Goal: Check status: Check status

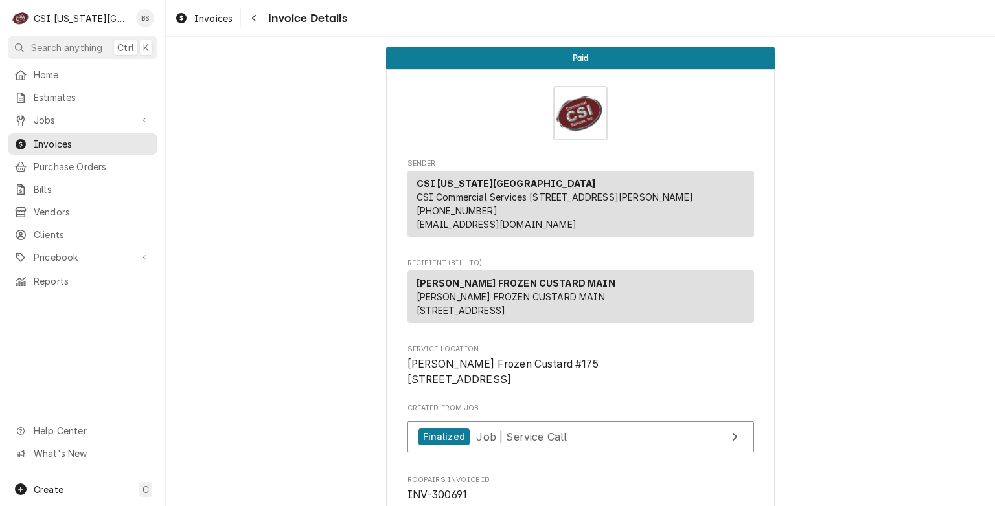
scroll to position [749, 0]
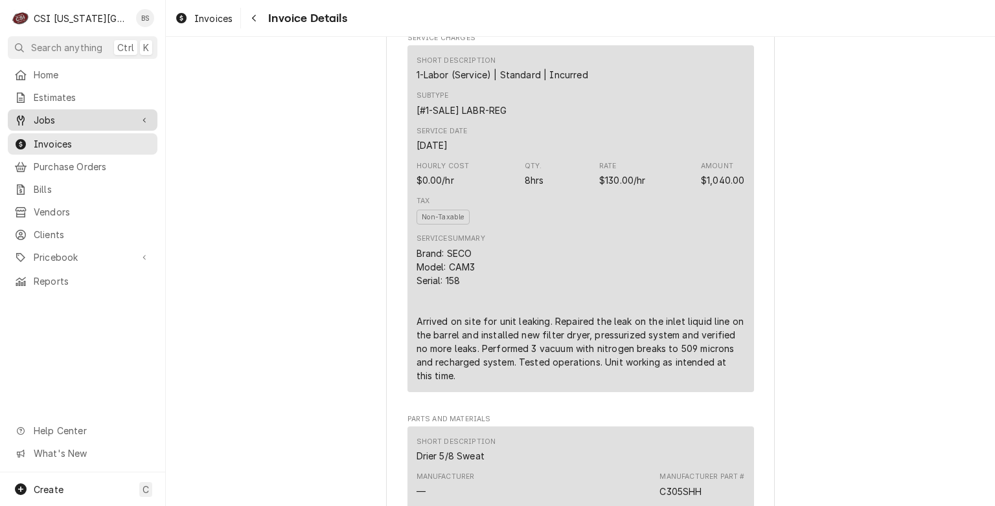
click at [40, 119] on span "Jobs" at bounding box center [83, 120] width 98 height 14
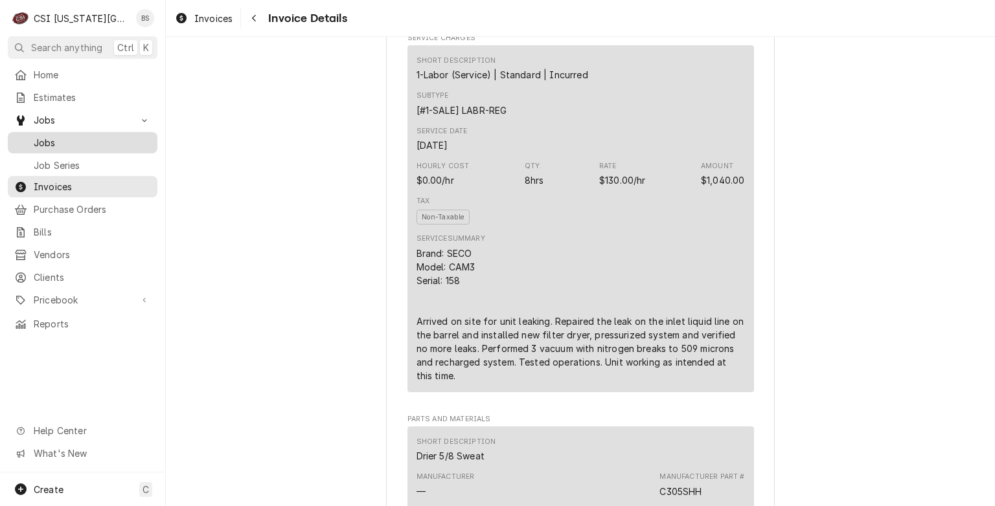
click at [44, 139] on span "Jobs" at bounding box center [92, 143] width 117 height 14
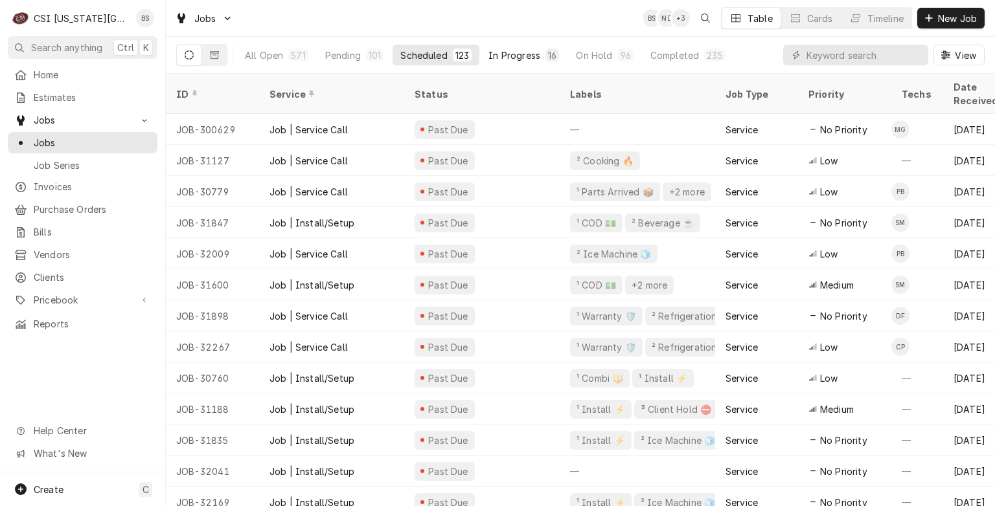
click at [515, 53] on div "In Progress" at bounding box center [514, 56] width 52 height 14
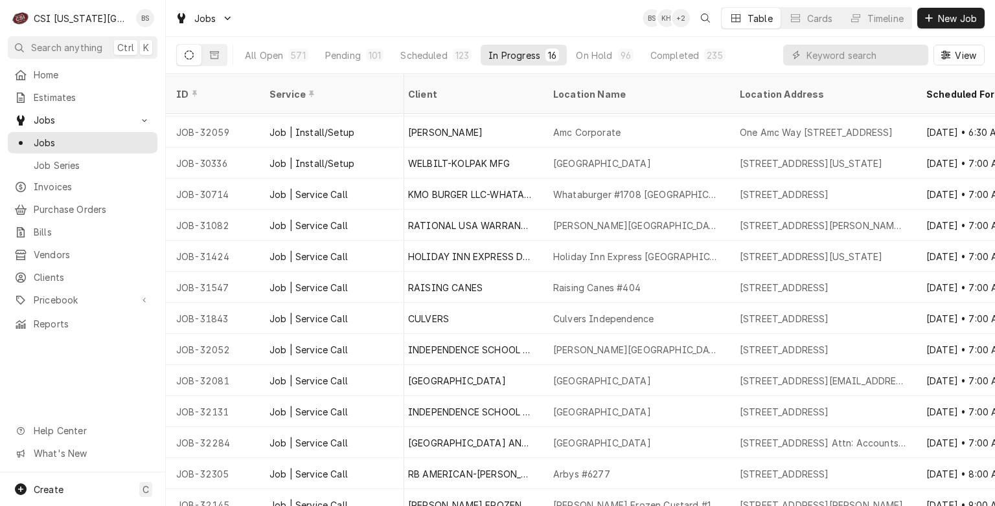
scroll to position [98, 639]
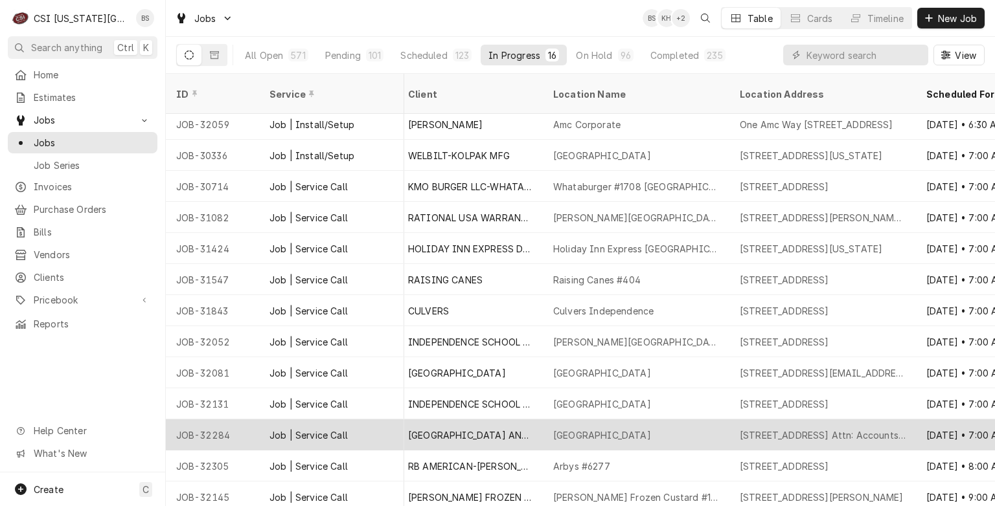
click at [616, 429] on div "[GEOGRAPHIC_DATA]" at bounding box center [602, 436] width 98 height 14
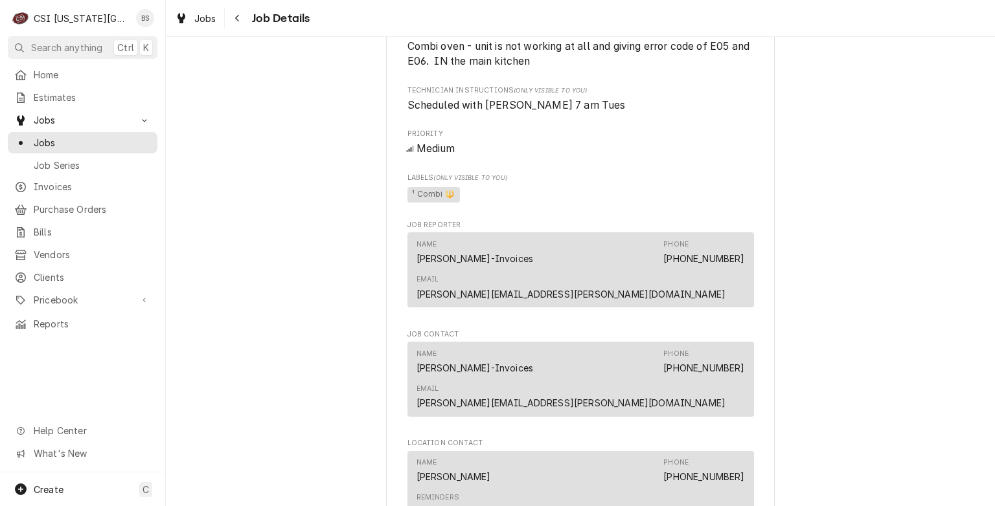
scroll to position [714, 0]
click at [236, 16] on icon "Navigate back" at bounding box center [237, 18] width 6 height 9
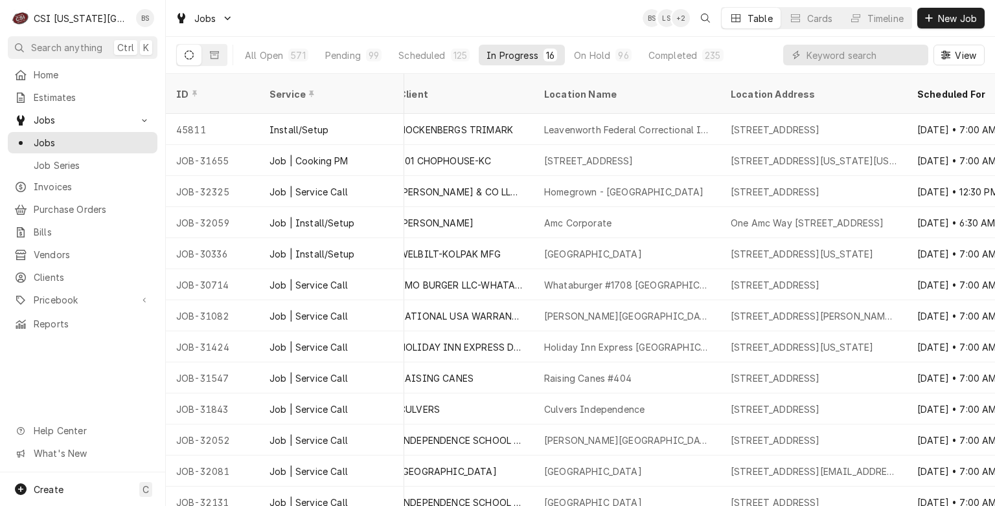
scroll to position [0, 673]
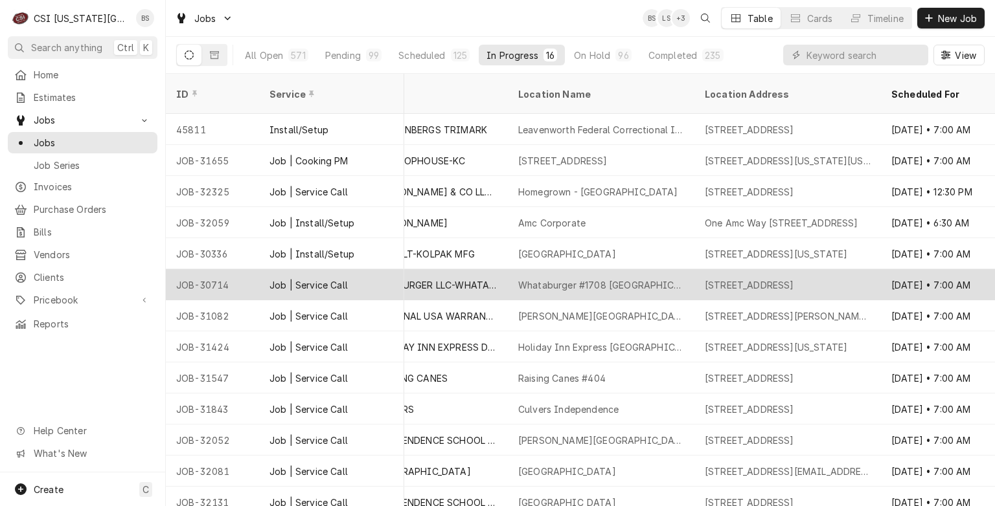
click at [452, 278] on div "KMO BURGER LLC-WHATABURGER" at bounding box center [435, 285] width 124 height 14
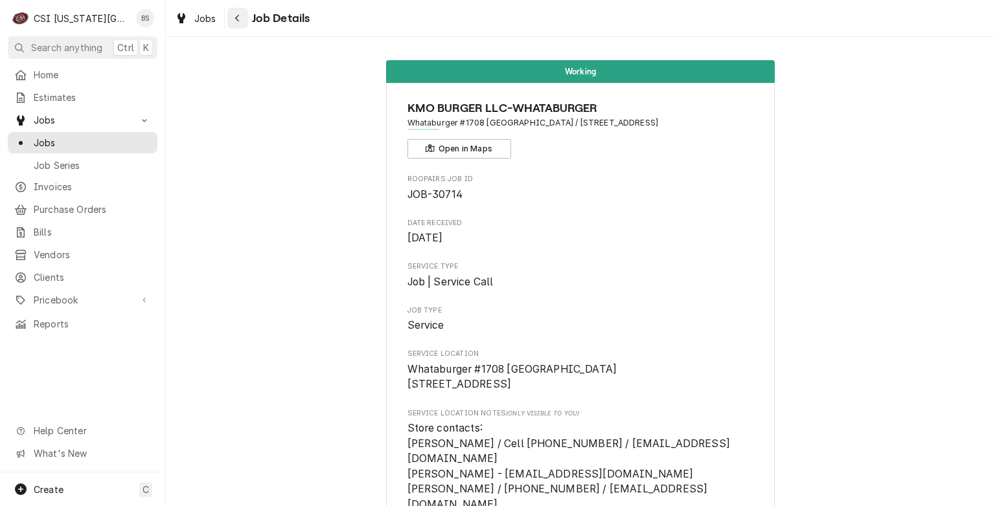
click at [238, 17] on icon "Navigate back" at bounding box center [237, 18] width 6 height 9
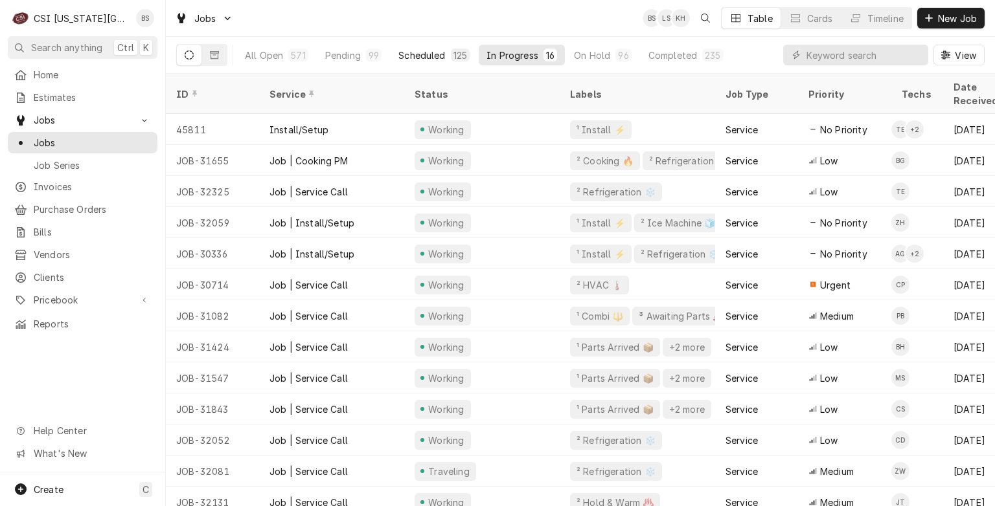
click at [422, 56] on div "Scheduled" at bounding box center [421, 56] width 47 height 14
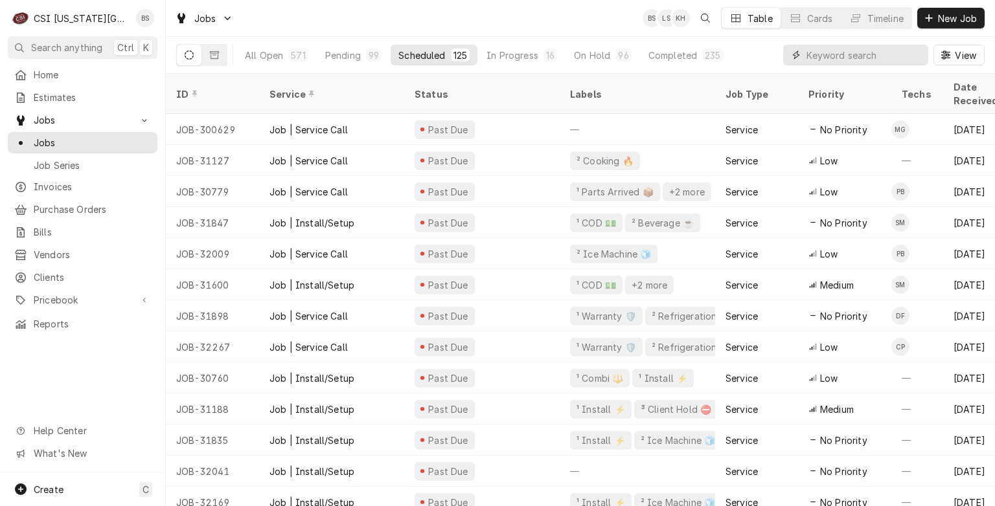
click at [817, 58] on input "Dynamic Content Wrapper" at bounding box center [863, 55] width 115 height 21
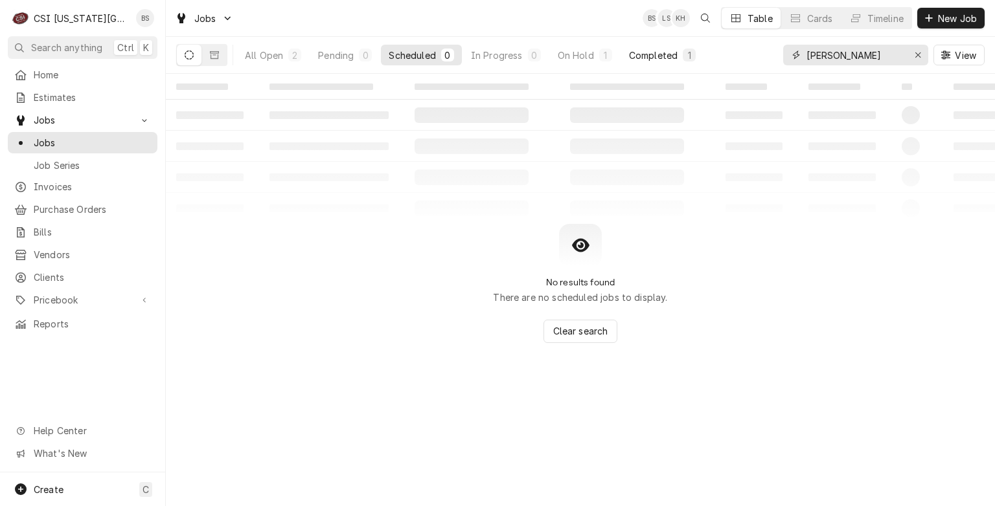
type input "[PERSON_NAME]"
click at [653, 52] on div "Completed" at bounding box center [653, 56] width 49 height 14
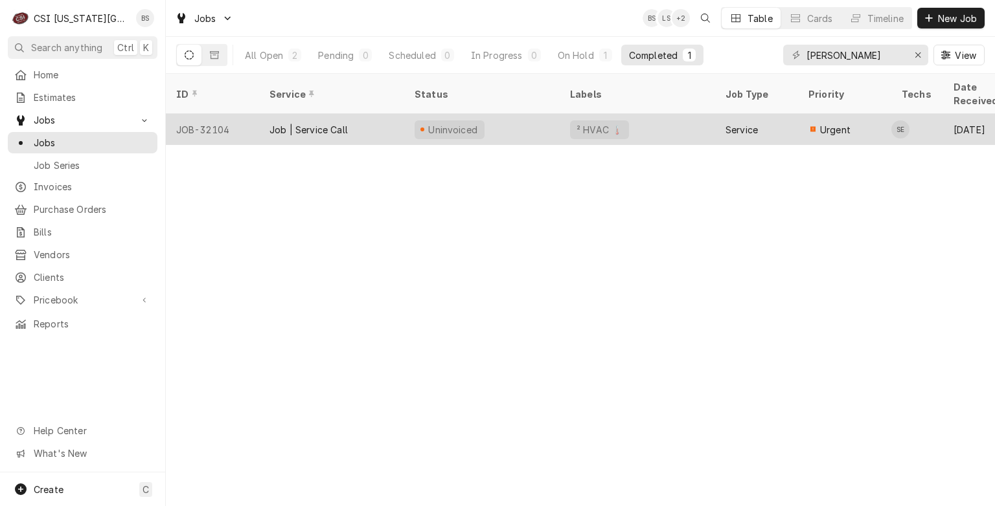
click at [293, 123] on div "Job | Service Call" at bounding box center [308, 130] width 78 height 14
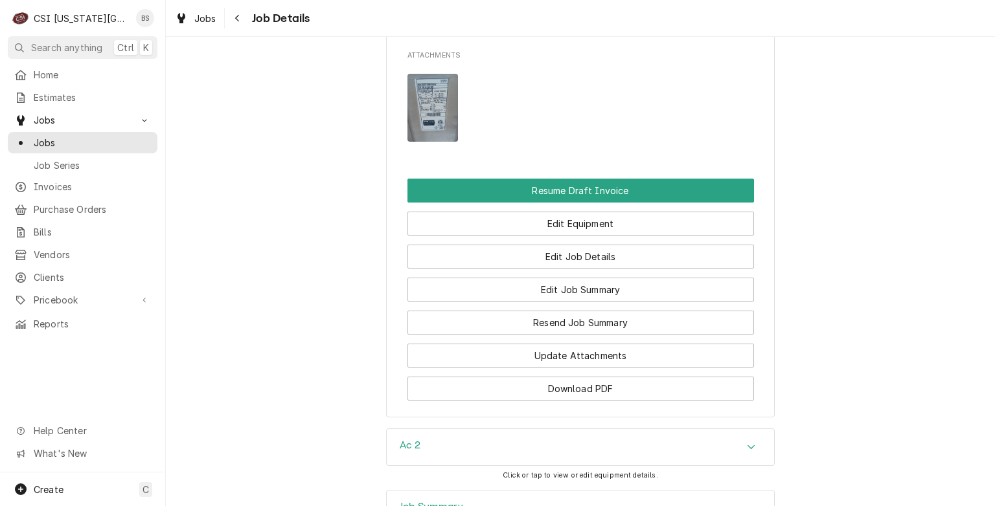
scroll to position [1364, 0]
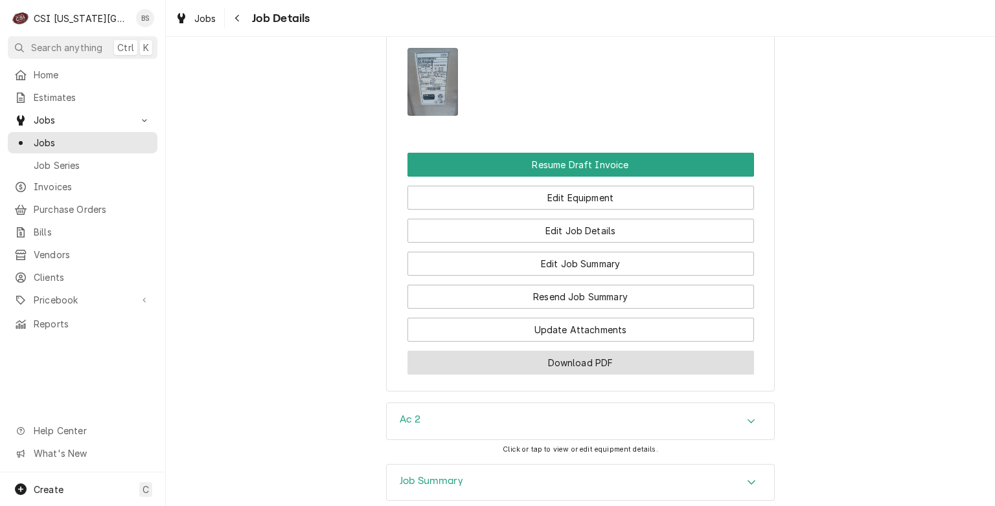
click at [579, 373] on button "Download PDF" at bounding box center [580, 363] width 346 height 24
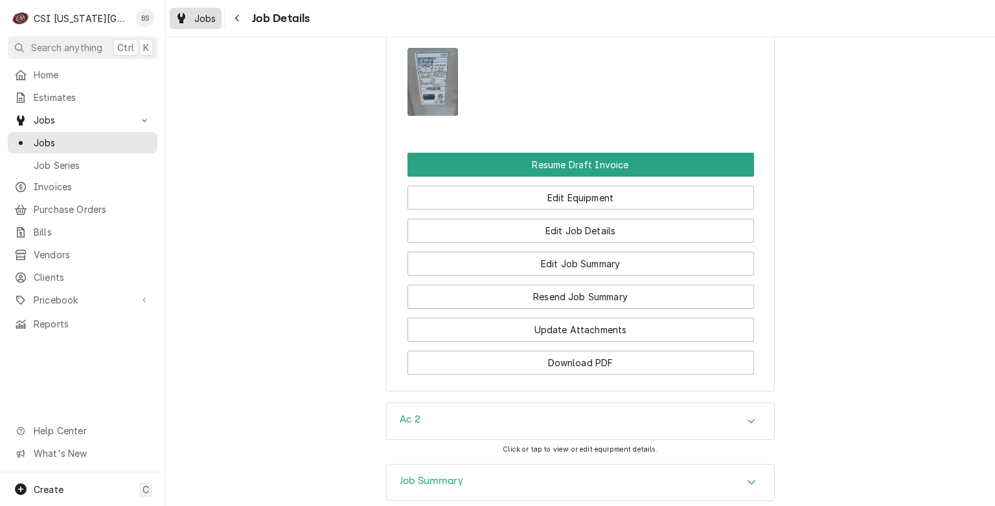
click at [201, 17] on span "Jobs" at bounding box center [205, 19] width 22 height 14
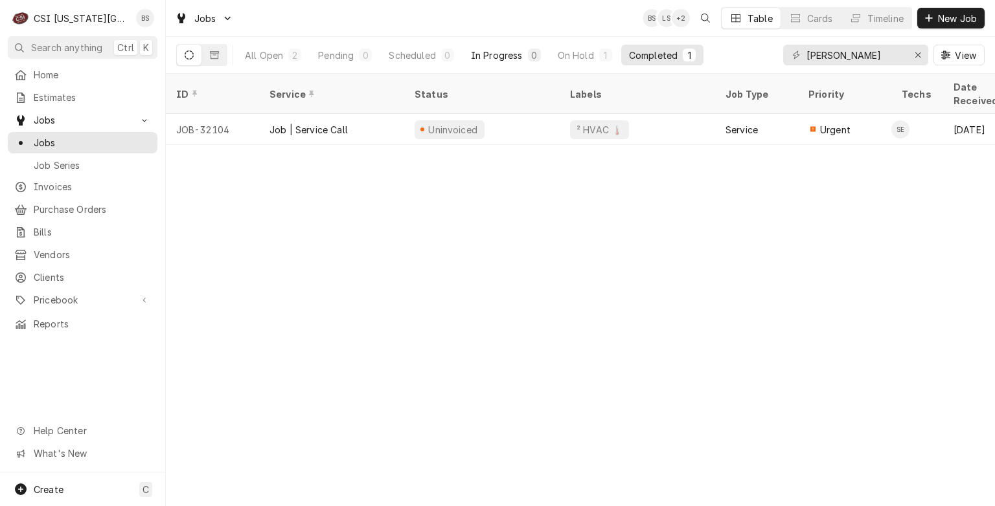
click at [501, 54] on div "In Progress" at bounding box center [497, 56] width 52 height 14
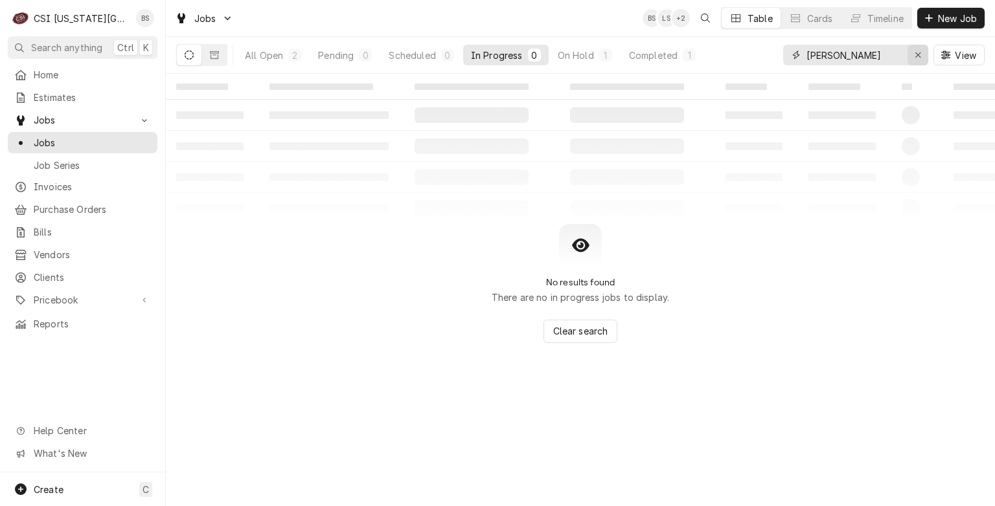
click at [923, 52] on div "Erase input" at bounding box center [917, 55] width 13 height 13
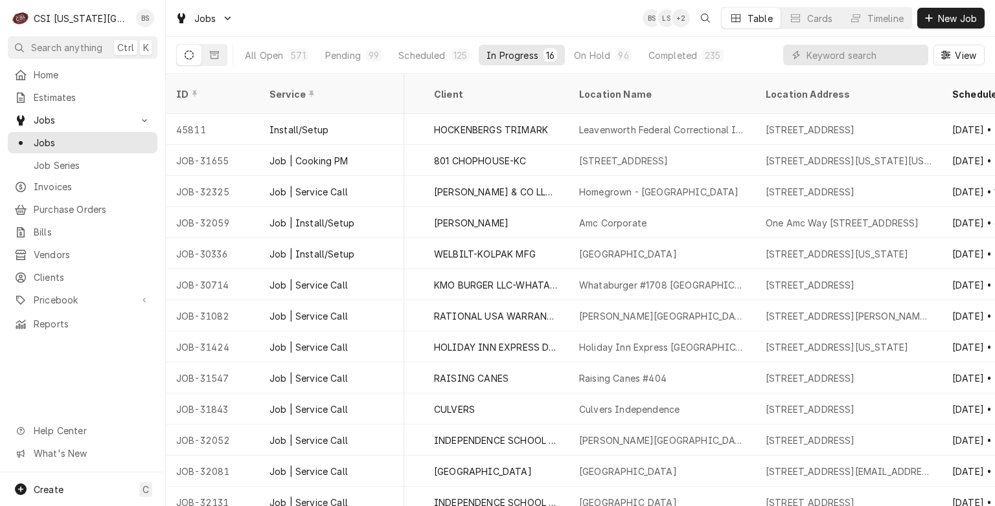
scroll to position [0, 639]
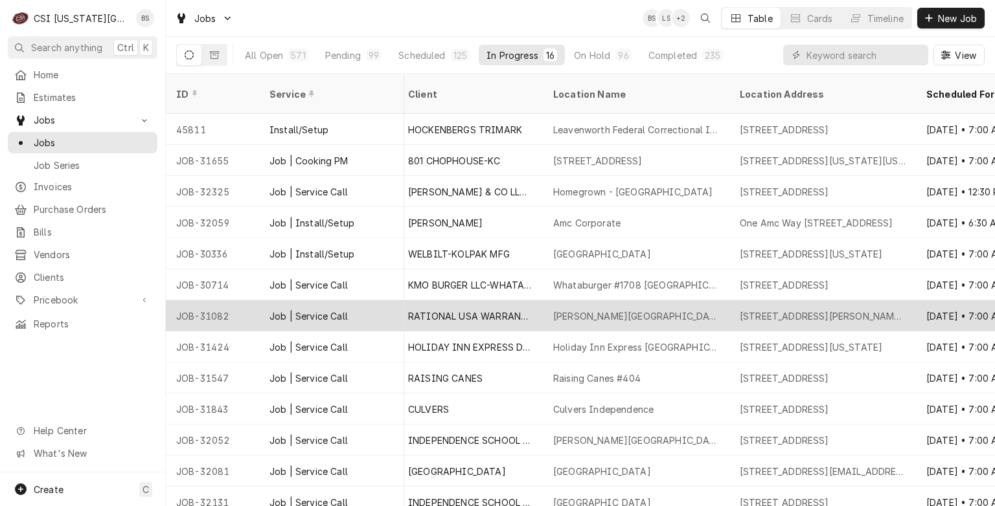
click at [601, 310] on div "John Knox Village - Courtyard Cafe" at bounding box center [636, 317] width 166 height 14
